Goal: Task Accomplishment & Management: Manage account settings

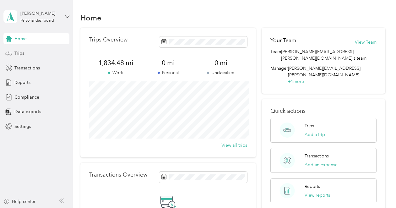
click at [22, 53] on span "Trips" at bounding box center [19, 53] width 10 height 7
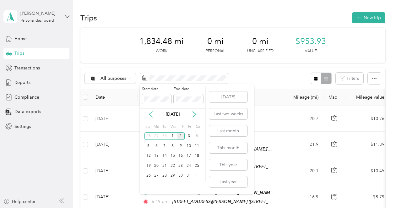
click at [151, 114] on icon at bounding box center [151, 114] width 6 height 6
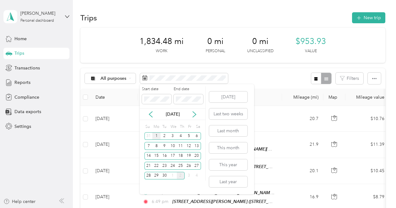
click at [157, 135] on div "1" at bounding box center [156, 136] width 8 height 8
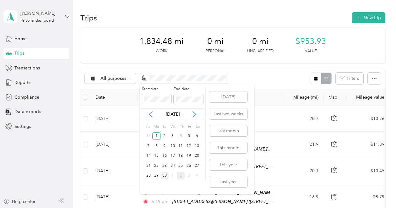
click at [165, 175] on div "30" at bounding box center [165, 176] width 8 height 8
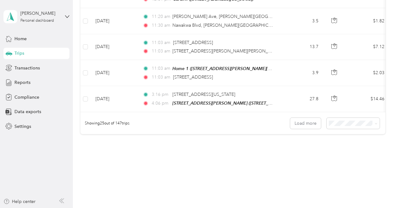
scroll to position [655, 0]
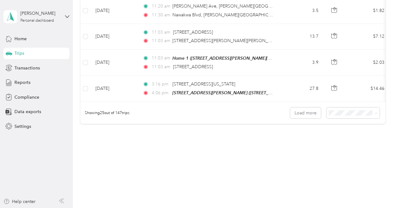
click at [348, 143] on span "100 per load" at bounding box center [347, 143] width 26 height 5
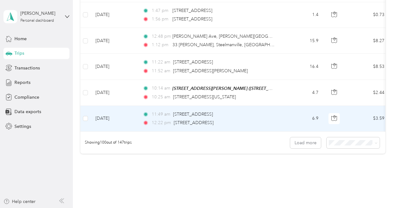
scroll to position [2600, 0]
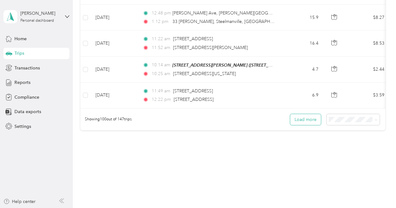
click at [310, 114] on button "Load more" at bounding box center [305, 119] width 31 height 11
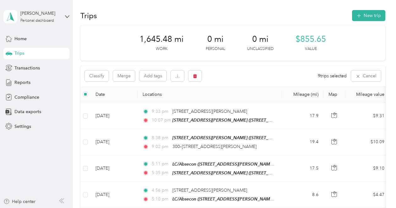
scroll to position [0, 0]
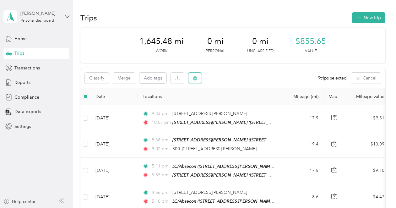
click at [196, 78] on icon "button" at bounding box center [196, 78] width 4 height 4
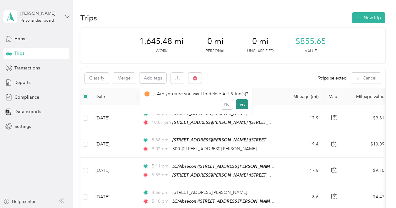
click at [239, 104] on button "Yes" at bounding box center [242, 104] width 12 height 10
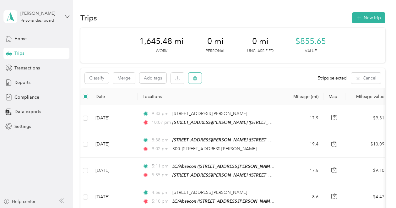
click at [195, 79] on icon "button" at bounding box center [195, 78] width 4 height 4
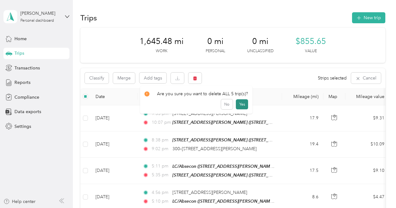
click at [239, 103] on button "Yes" at bounding box center [242, 104] width 12 height 10
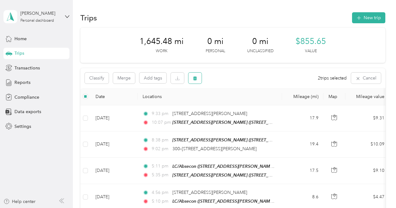
click at [197, 78] on icon "button" at bounding box center [196, 78] width 4 height 4
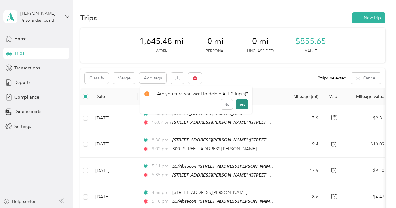
click at [241, 103] on button "Yes" at bounding box center [242, 104] width 12 height 10
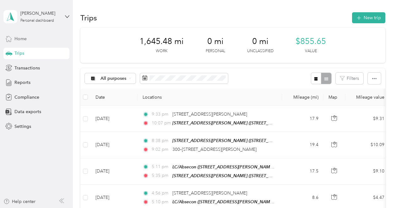
click at [21, 38] on span "Home" at bounding box center [20, 39] width 12 height 7
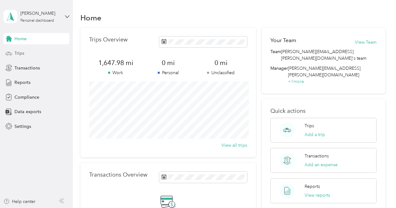
click at [20, 52] on span "Trips" at bounding box center [19, 53] width 10 height 7
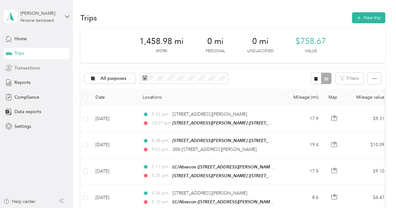
click at [29, 68] on span "Transactions" at bounding box center [26, 68] width 25 height 7
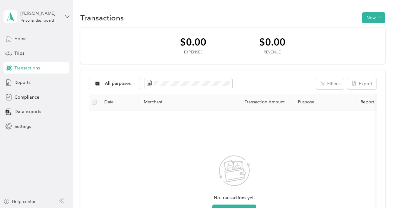
click at [25, 39] on span "Home" at bounding box center [20, 39] width 12 height 7
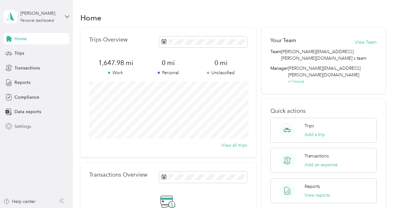
click at [22, 128] on span "Settings" at bounding box center [22, 126] width 17 height 7
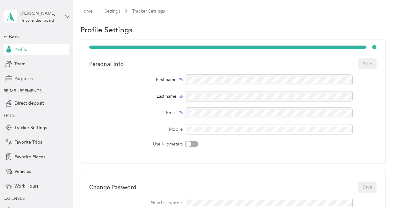
click at [22, 79] on span "Purposes" at bounding box center [23, 78] width 18 height 7
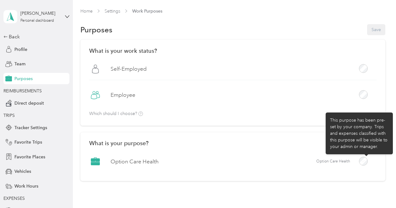
click at [365, 162] on div at bounding box center [363, 161] width 9 height 9
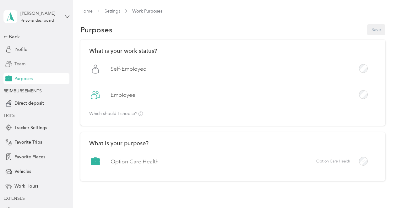
click at [23, 64] on span "Team" at bounding box center [19, 64] width 11 height 7
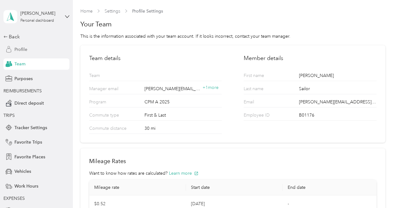
click at [22, 51] on span "Profile" at bounding box center [20, 49] width 13 height 7
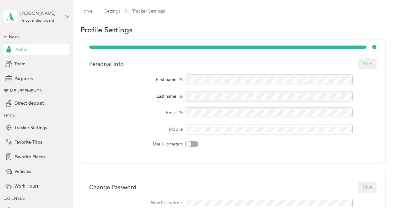
click at [67, 17] on icon at bounding box center [67, 16] width 4 height 4
click at [41, 79] on div "Purposes" at bounding box center [36, 78] width 66 height 11
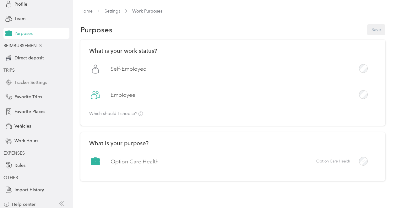
scroll to position [48, 0]
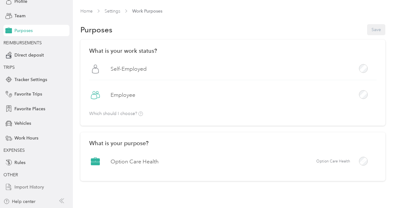
click at [18, 188] on span "Import History" at bounding box center [29, 187] width 30 height 7
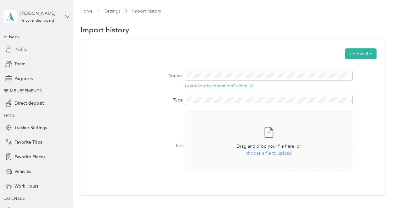
click at [18, 50] on span "Profile" at bounding box center [20, 49] width 13 height 7
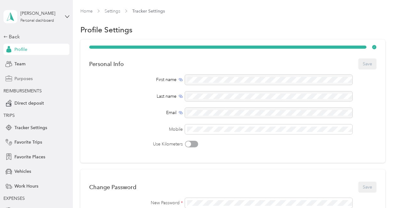
click at [20, 79] on span "Purposes" at bounding box center [23, 78] width 18 height 7
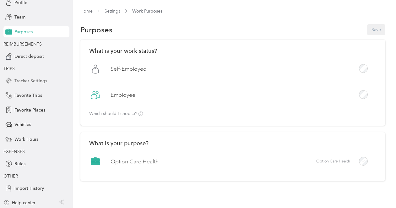
scroll to position [48, 0]
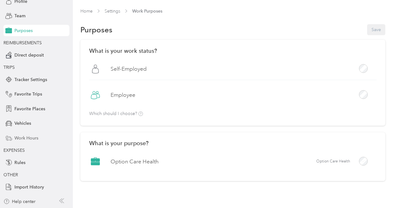
click at [28, 138] on span "Work Hours" at bounding box center [26, 138] width 24 height 7
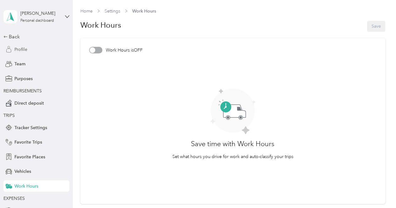
click at [20, 49] on span "Profile" at bounding box center [20, 49] width 13 height 7
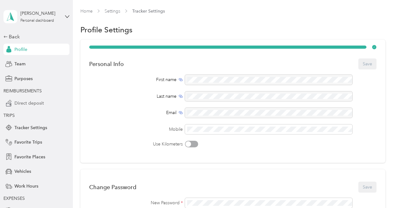
click at [29, 102] on span "Direct deposit" at bounding box center [29, 103] width 30 height 7
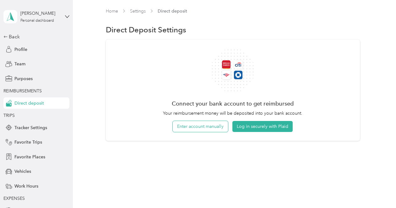
click at [206, 127] on button "Enter account manually" at bounding box center [200, 126] width 55 height 11
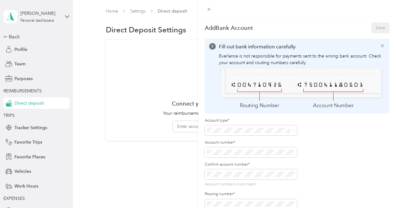
click at [229, 143] on li "Checking" at bounding box center [251, 140] width 92 height 11
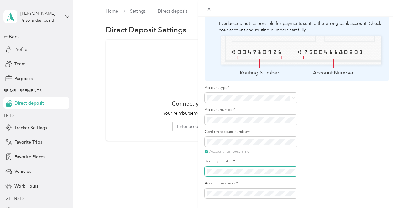
click at [239, 168] on span at bounding box center [251, 172] width 92 height 10
click at [216, 168] on span at bounding box center [251, 172] width 92 height 10
click at [213, 174] on span at bounding box center [251, 172] width 92 height 10
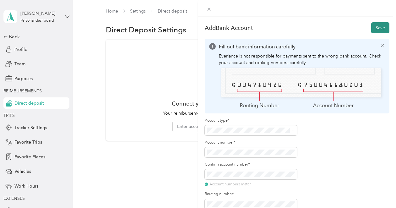
click at [380, 28] on button "Save" at bounding box center [380, 27] width 18 height 11
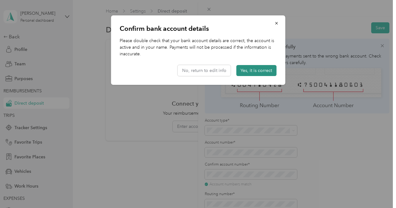
click at [257, 70] on button "Yes, it is correct" at bounding box center [256, 70] width 40 height 11
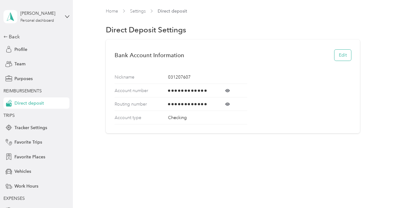
click at [342, 56] on button "Edit" at bounding box center [343, 55] width 17 height 11
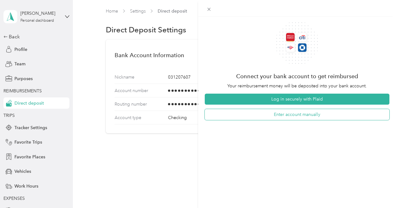
click at [295, 114] on button "Enter account manually" at bounding box center [297, 114] width 185 height 11
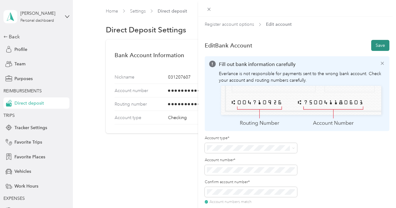
click at [382, 44] on button "Save" at bounding box center [380, 45] width 18 height 11
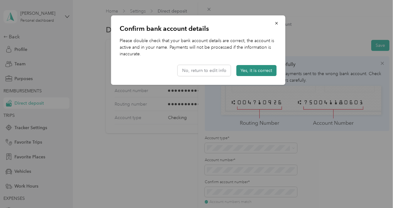
click at [257, 71] on button "Yes, it is correct" at bounding box center [256, 70] width 40 height 11
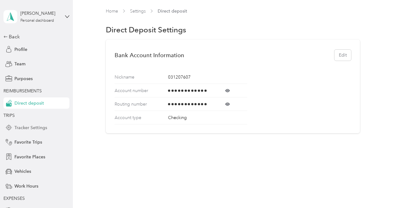
click at [29, 127] on span "Tracker Settings" at bounding box center [30, 127] width 33 height 7
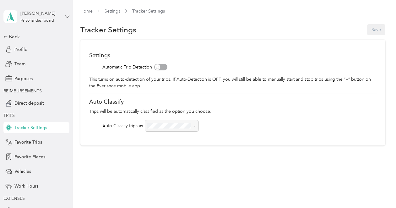
click at [67, 17] on icon at bounding box center [67, 16] width 4 height 4
click at [25, 52] on div "Log out" at bounding box center [21, 51] width 24 height 7
